Goal: Task Accomplishment & Management: Manage account settings

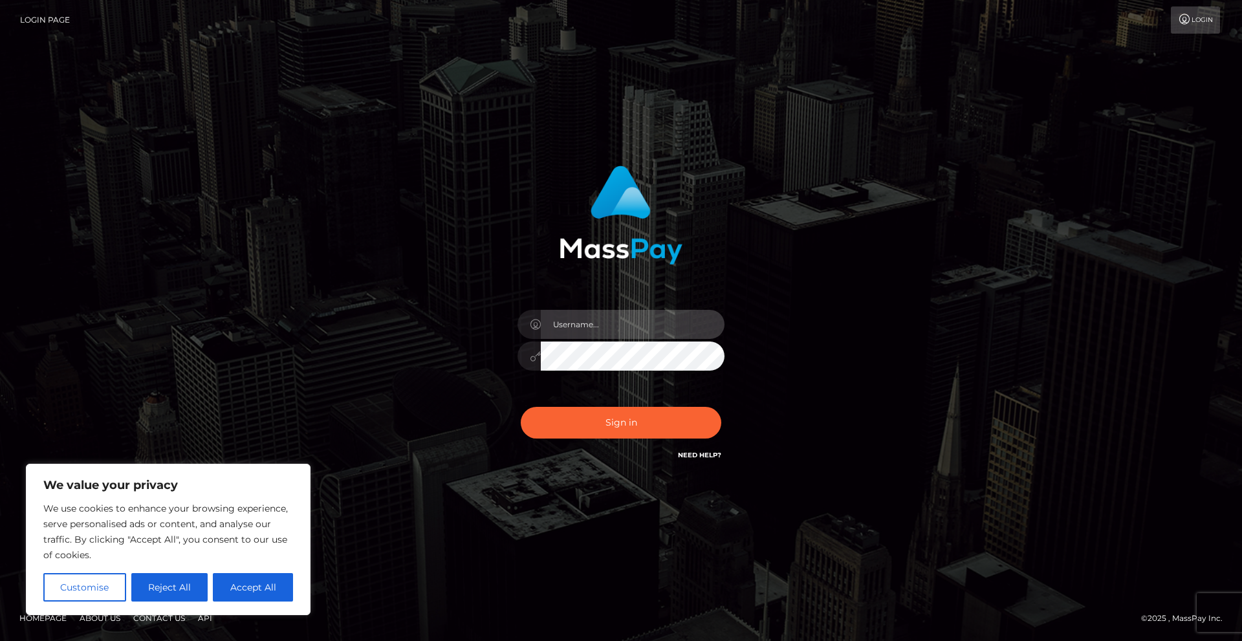
click at [657, 319] on input "text" at bounding box center [633, 324] width 184 height 29
type input "SKYEGODDESS13@GMAIL.COM"
click at [640, 418] on button "Sign in" at bounding box center [621, 423] width 201 height 32
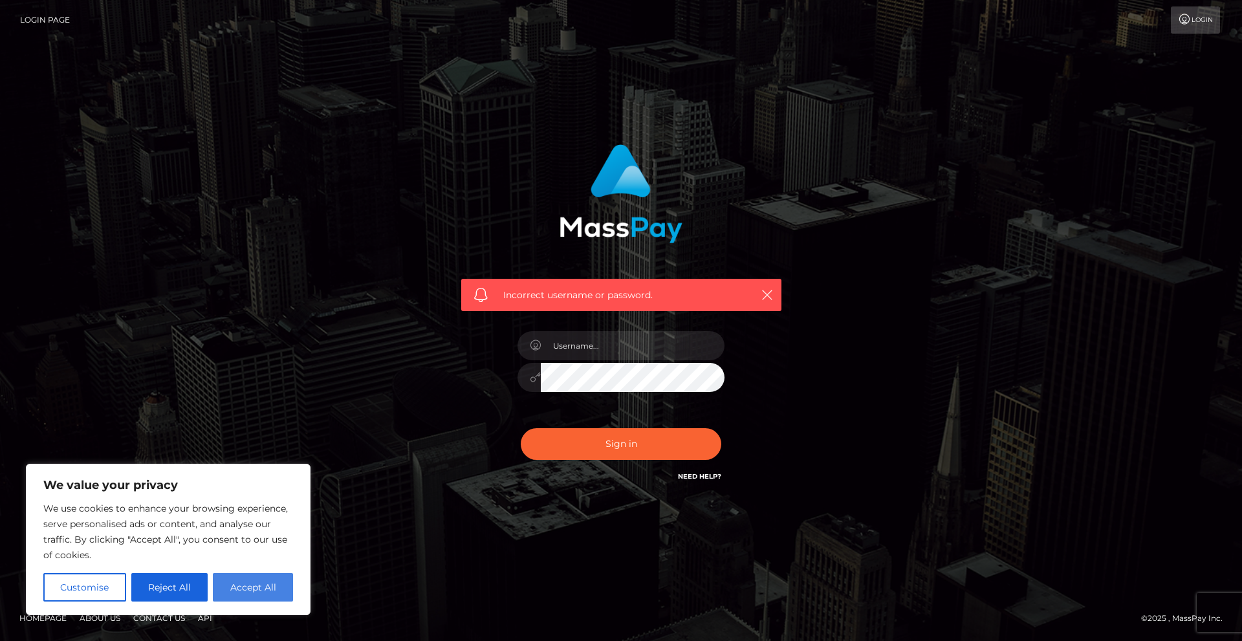
click at [250, 601] on button "Accept All" at bounding box center [253, 587] width 80 height 28
checkbox input "true"
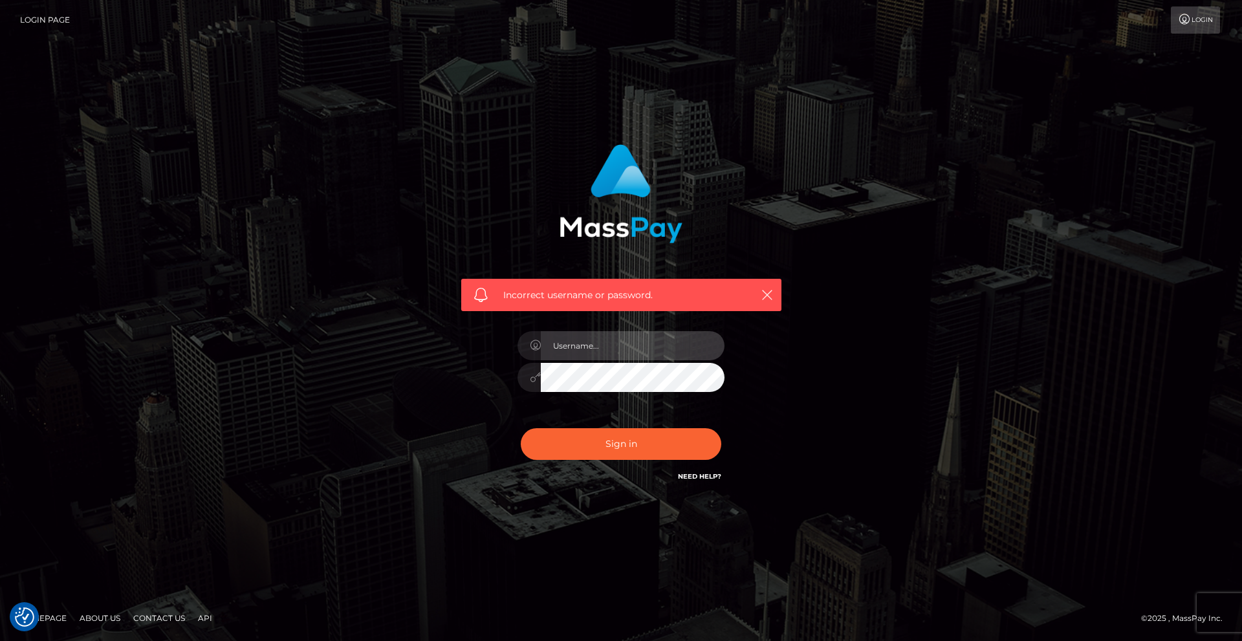
click at [577, 356] on input "text" at bounding box center [633, 345] width 184 height 29
type input "skyegoddess13@gmail.com"
click at [521, 428] on button "Sign in" at bounding box center [621, 444] width 201 height 32
click at [768, 299] on icon "button" at bounding box center [767, 294] width 13 height 13
click at [766, 297] on icon "button" at bounding box center [767, 294] width 13 height 13
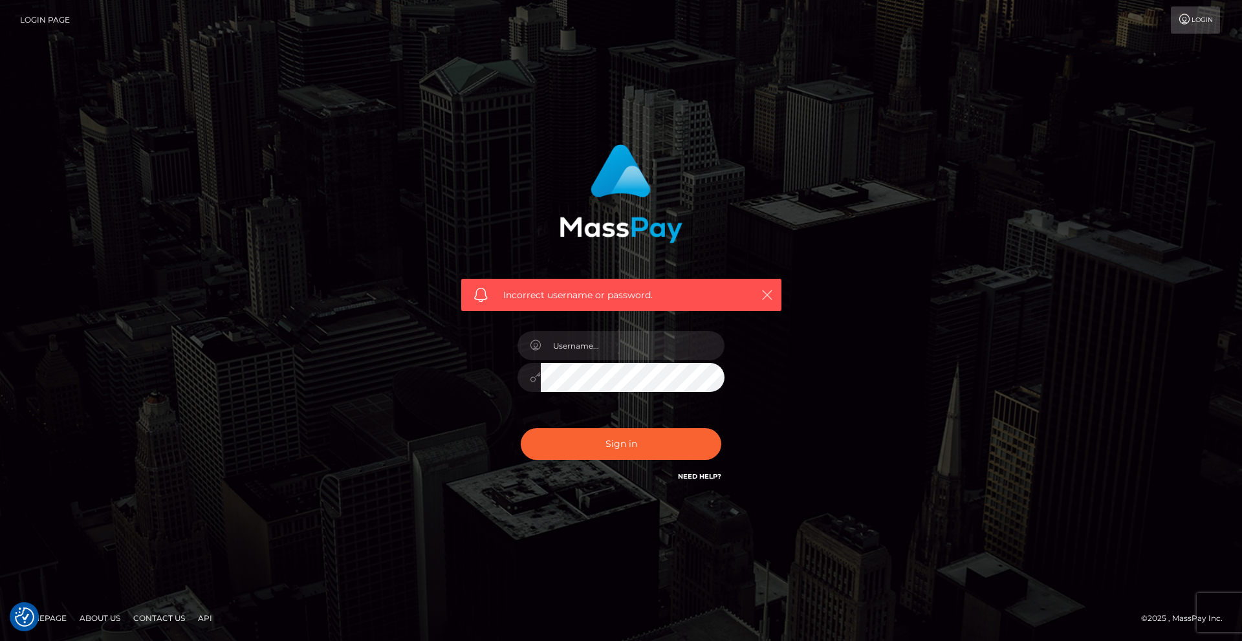
click at [768, 294] on icon "button" at bounding box center [767, 294] width 13 height 13
click at [766, 292] on icon "button" at bounding box center [767, 294] width 13 height 13
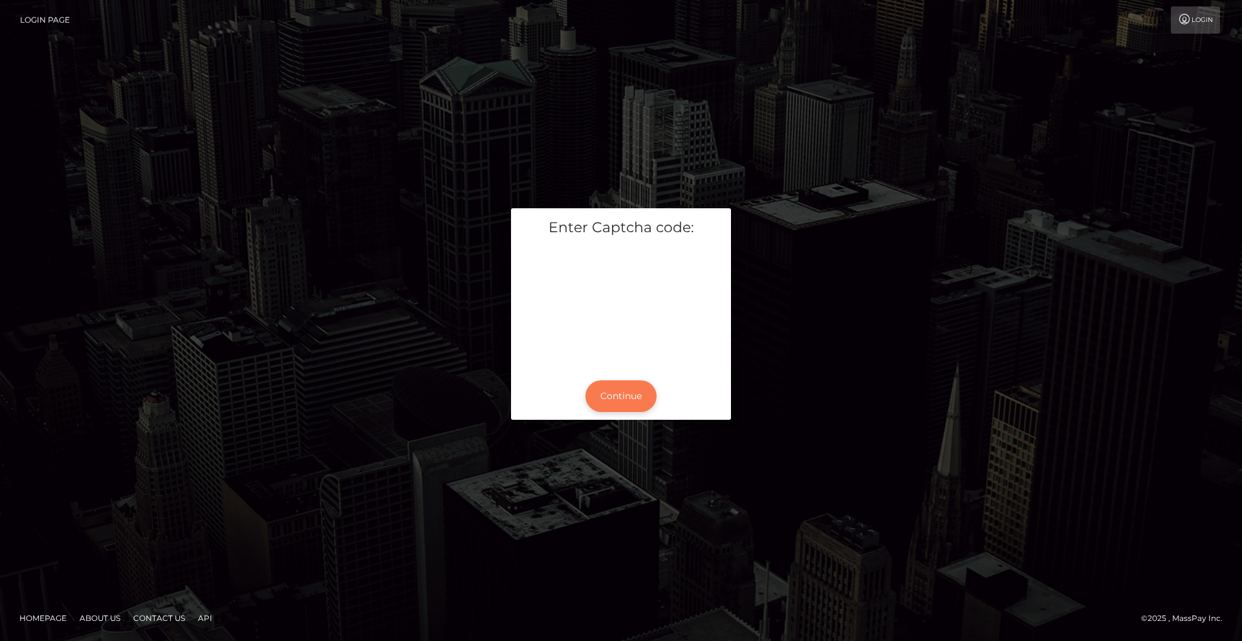
click at [605, 394] on button "Continue" at bounding box center [620, 396] width 71 height 32
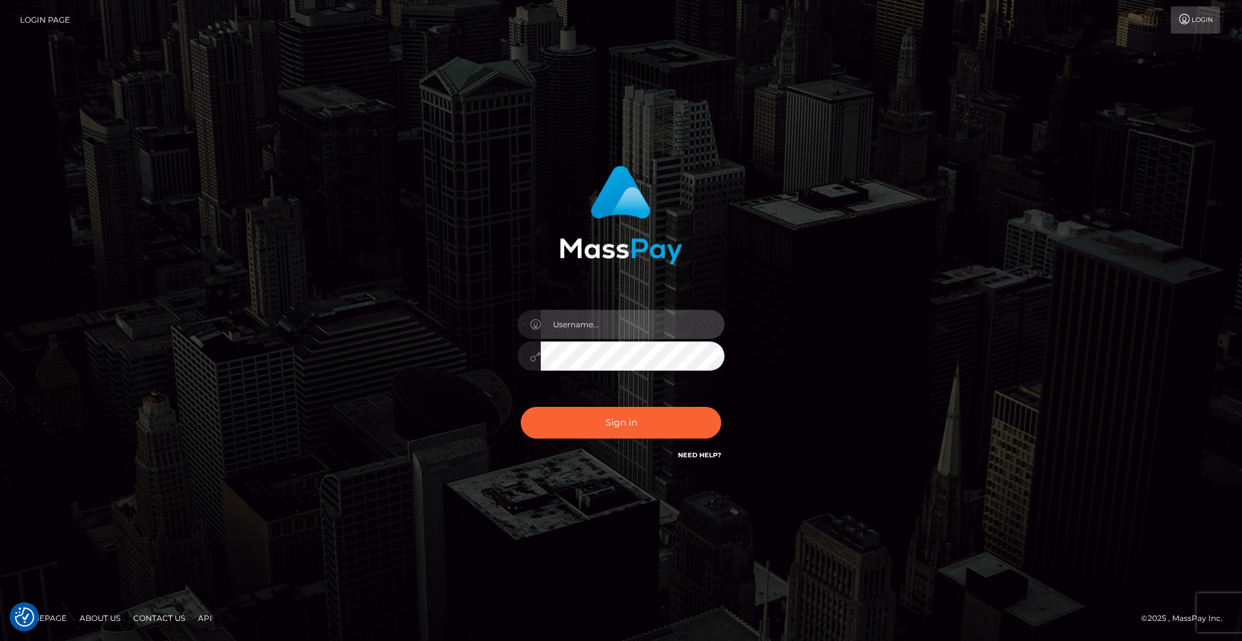
click at [593, 326] on input "text" at bounding box center [633, 324] width 184 height 29
type input "skyegoddess13@gmail.com"
click at [666, 433] on button "Sign in" at bounding box center [621, 423] width 201 height 32
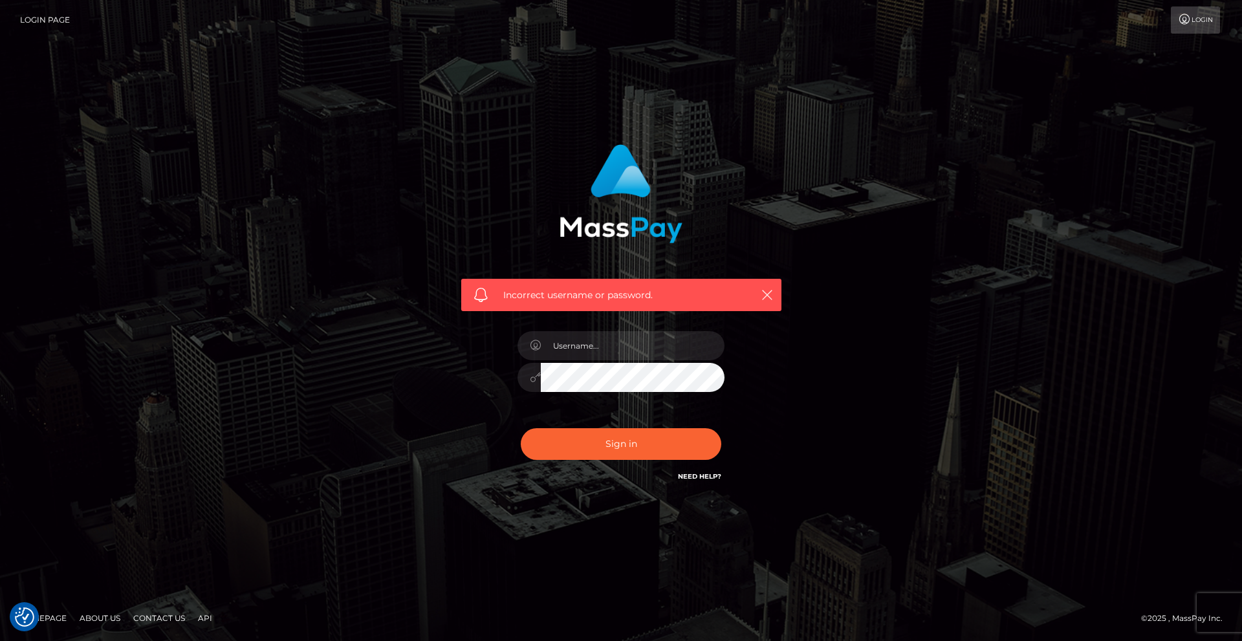
click at [707, 481] on h6 "Need Help?" at bounding box center [699, 475] width 43 height 11
click at [702, 478] on link "Need Help?" at bounding box center [699, 476] width 43 height 8
click at [759, 296] on button "button" at bounding box center [767, 295] width 16 height 16
click at [765, 294] on icon "button" at bounding box center [767, 294] width 13 height 13
click at [768, 294] on icon "button" at bounding box center [767, 294] width 13 height 13
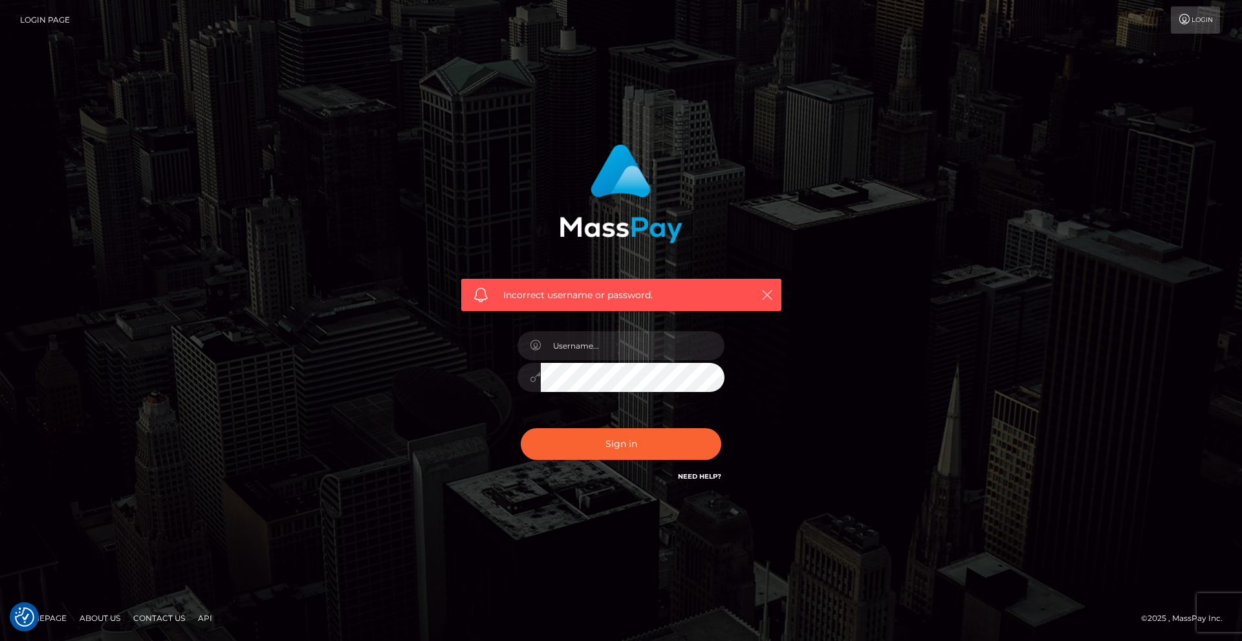
click at [768, 294] on icon "button" at bounding box center [767, 294] width 13 height 13
drag, startPoint x: 768, startPoint y: 294, endPoint x: 763, endPoint y: 288, distance: 7.3
click at [768, 293] on icon "button" at bounding box center [767, 294] width 13 height 13
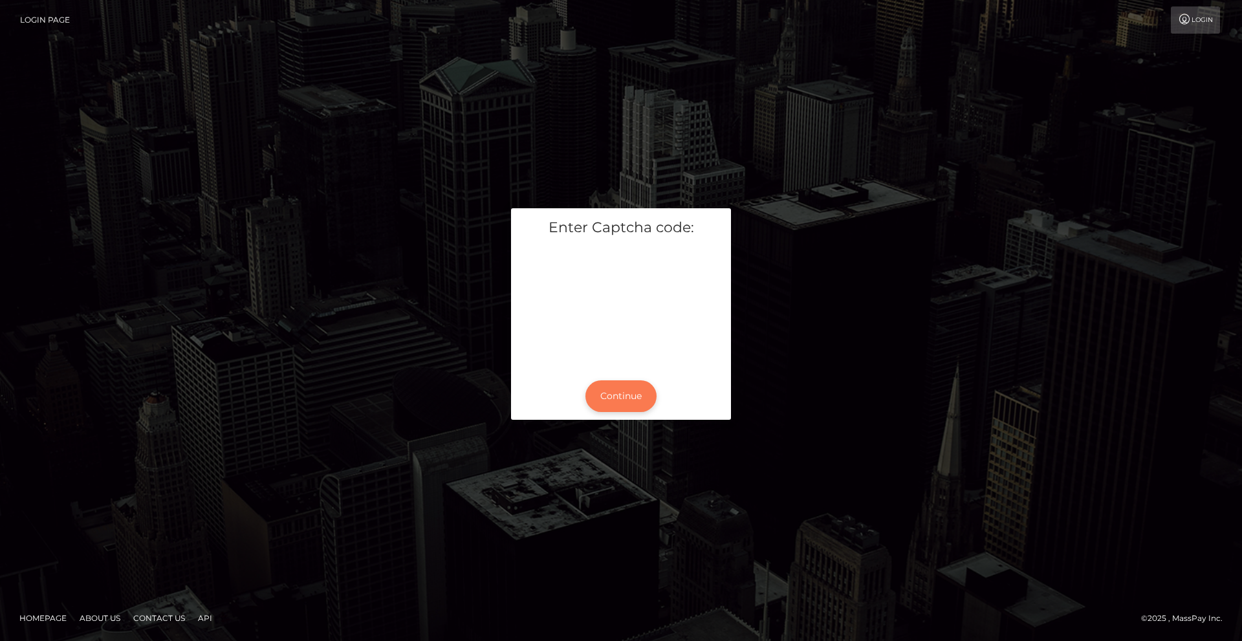
click at [632, 407] on button "Continue" at bounding box center [620, 396] width 71 height 32
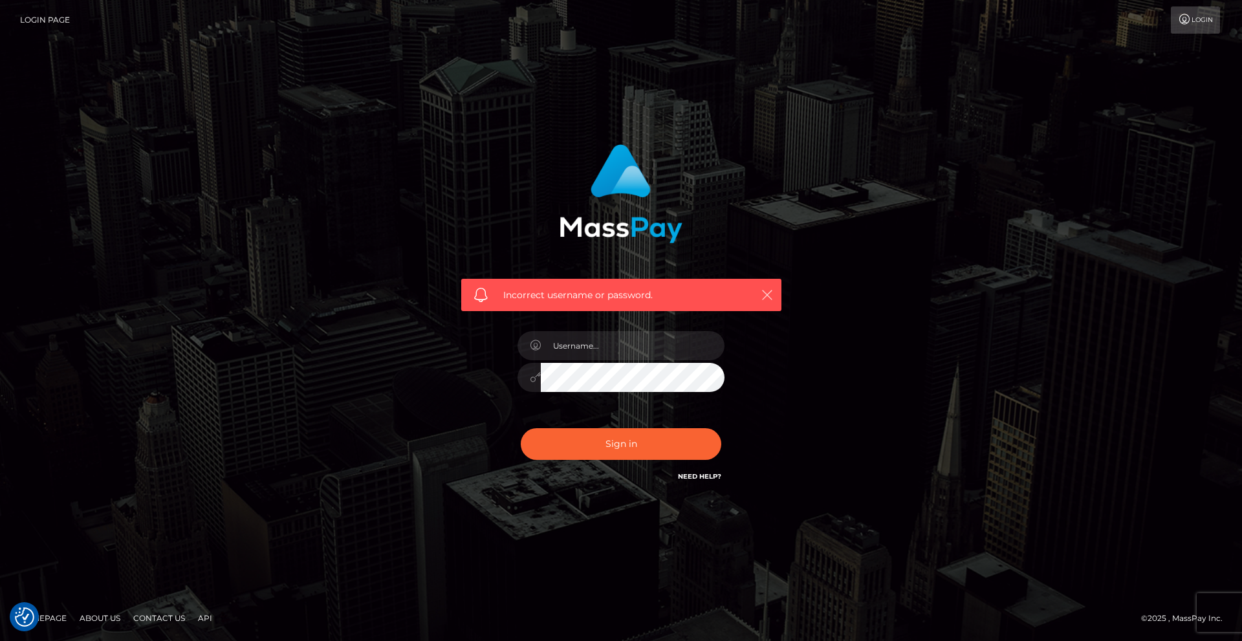
click at [766, 292] on icon "button" at bounding box center [767, 294] width 13 height 13
click at [698, 475] on link "Need Help?" at bounding box center [699, 476] width 43 height 8
click at [693, 477] on link "Need Help?" at bounding box center [699, 476] width 43 height 8
click at [724, 480] on div "Incorrect username or password." at bounding box center [621, 314] width 340 height 359
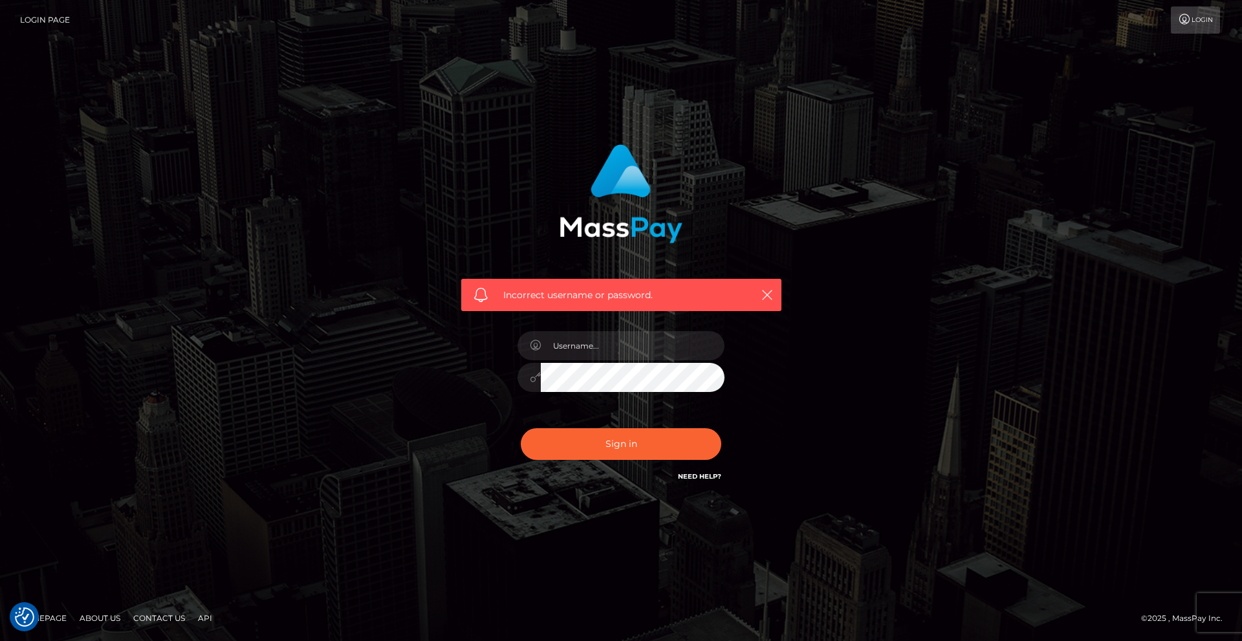
click at [717, 481] on h6 "Need Help?" at bounding box center [699, 475] width 43 height 11
click at [566, 350] on input "text" at bounding box center [633, 345] width 184 height 29
type input "skyegoddess13@gmail.com"
click at [622, 429] on button "Sign in" at bounding box center [621, 444] width 201 height 32
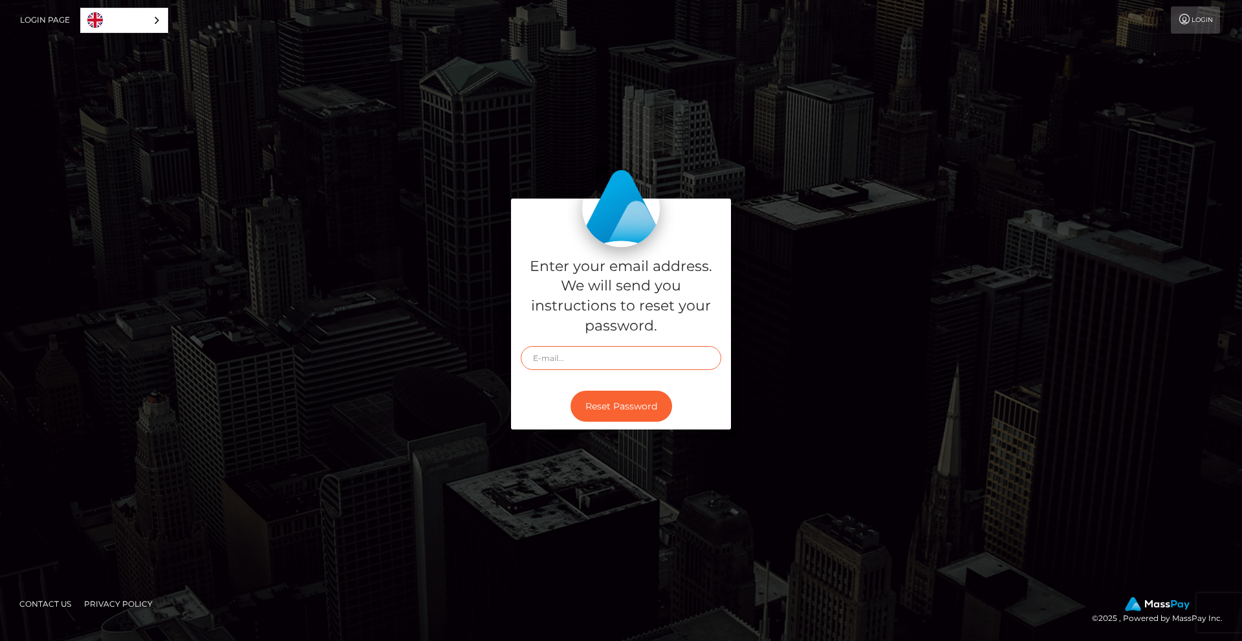
click at [550, 361] on input "text" at bounding box center [621, 358] width 201 height 24
type input "skyegoddess13@gmail.com"
click at [627, 398] on button "Reset Password" at bounding box center [621, 407] width 102 height 32
